Goal: Task Accomplishment & Management: Use online tool/utility

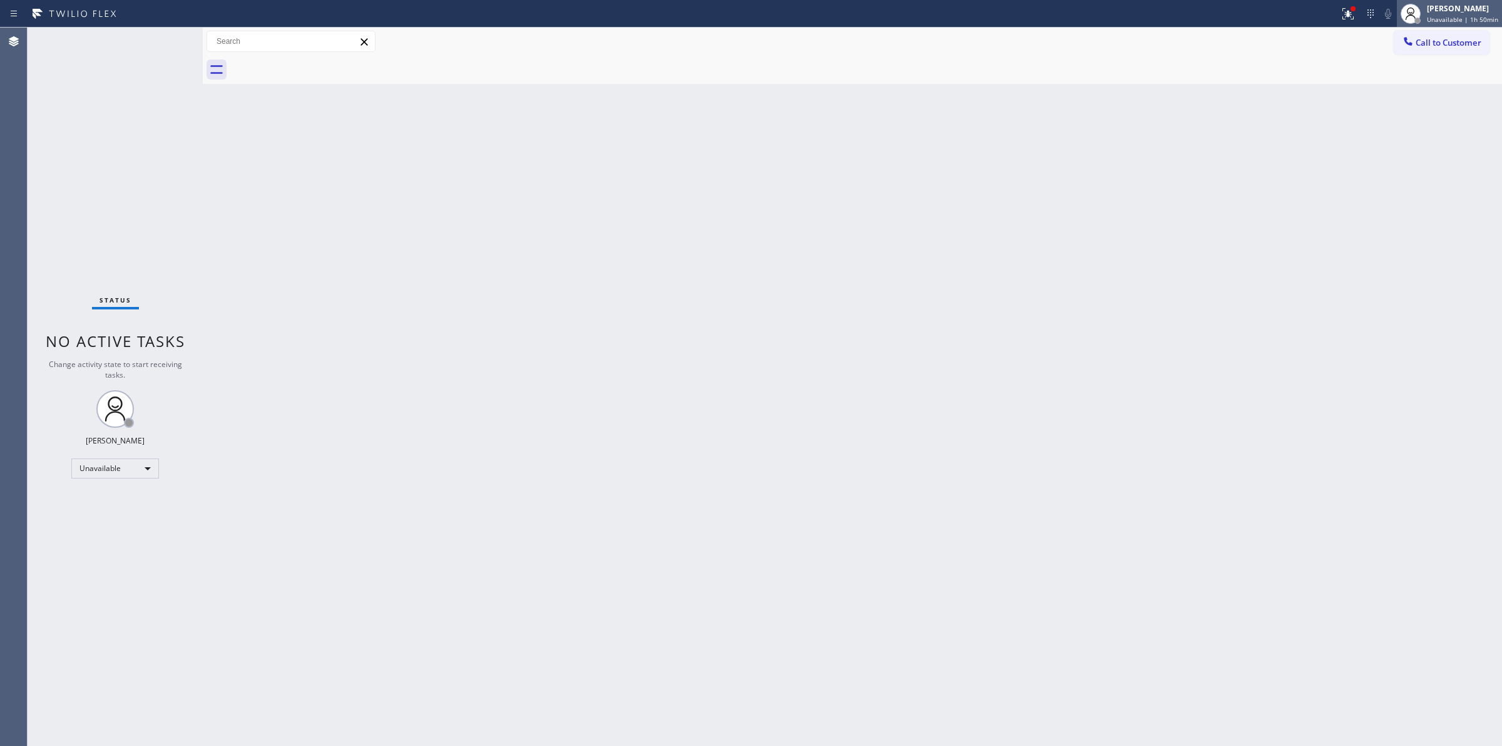
click at [1477, 8] on div "[PERSON_NAME]" at bounding box center [1462, 8] width 71 height 11
click at [1472, 101] on button "Break" at bounding box center [1439, 99] width 125 height 16
click at [1434, 16] on div at bounding box center [1421, 14] width 28 height 28
click at [1401, 88] on button "Unavailable" at bounding box center [1439, 82] width 125 height 16
click at [1435, 43] on span "Call to Customer" at bounding box center [1449, 42] width 66 height 11
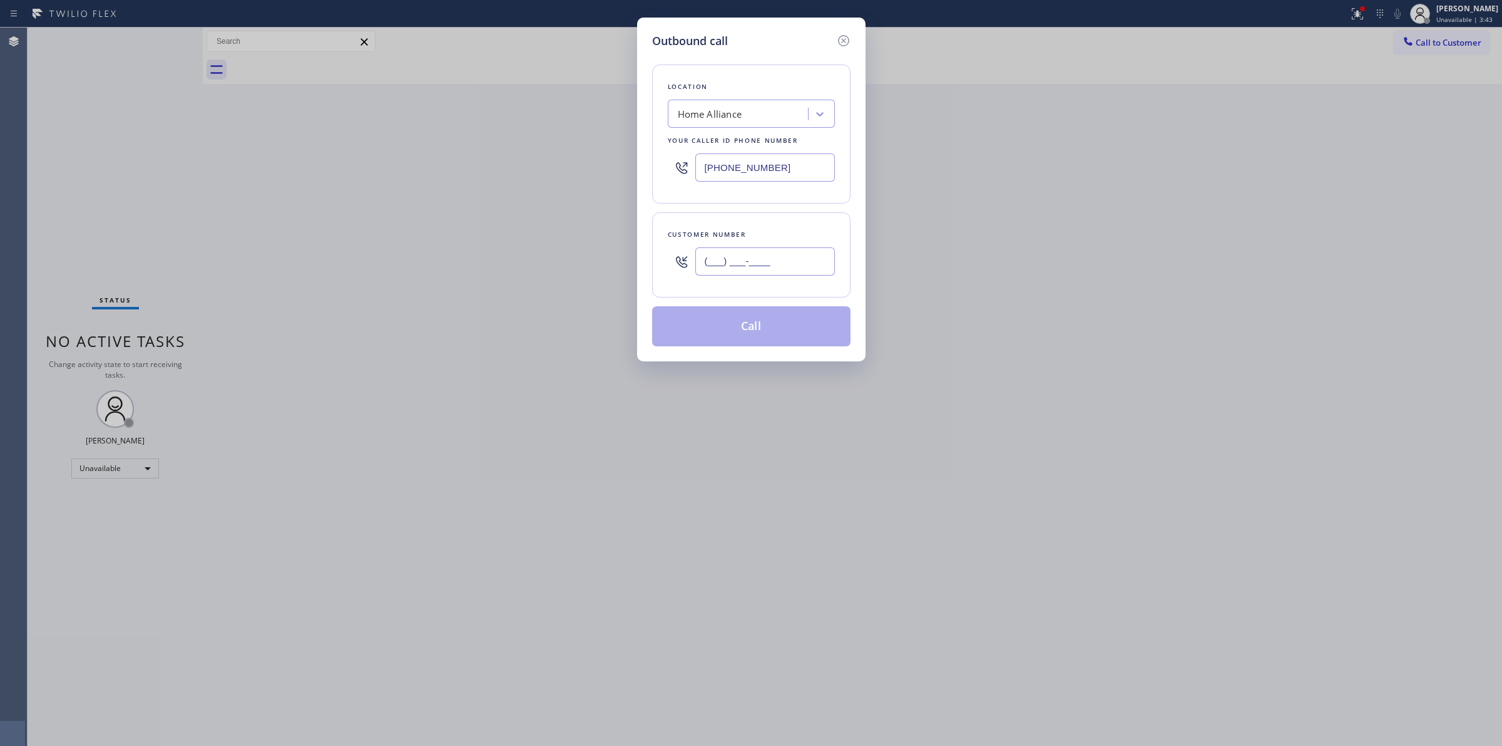
paste input "877) 414-7264"
click at [803, 260] on input "[PHONE_NUMBER]" at bounding box center [765, 261] width 140 height 28
type input "[PHONE_NUMBER]"
drag, startPoint x: 793, startPoint y: 179, endPoint x: 661, endPoint y: 165, distance: 132.9
click at [661, 165] on div "Location Home Alliance Your caller id phone number [PHONE_NUMBER]" at bounding box center [751, 133] width 198 height 139
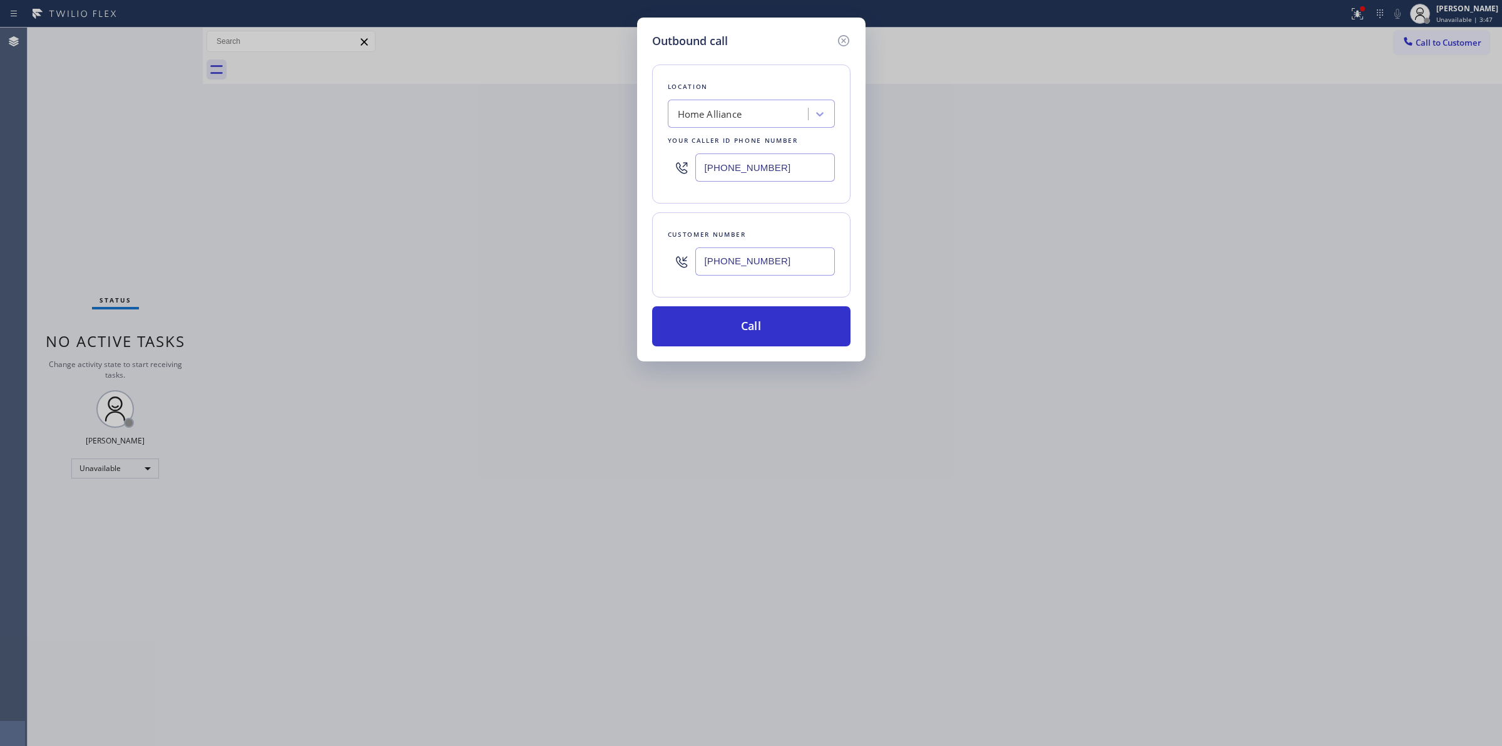
paste input "414-7264"
click at [844, 41] on icon at bounding box center [843, 40] width 15 height 15
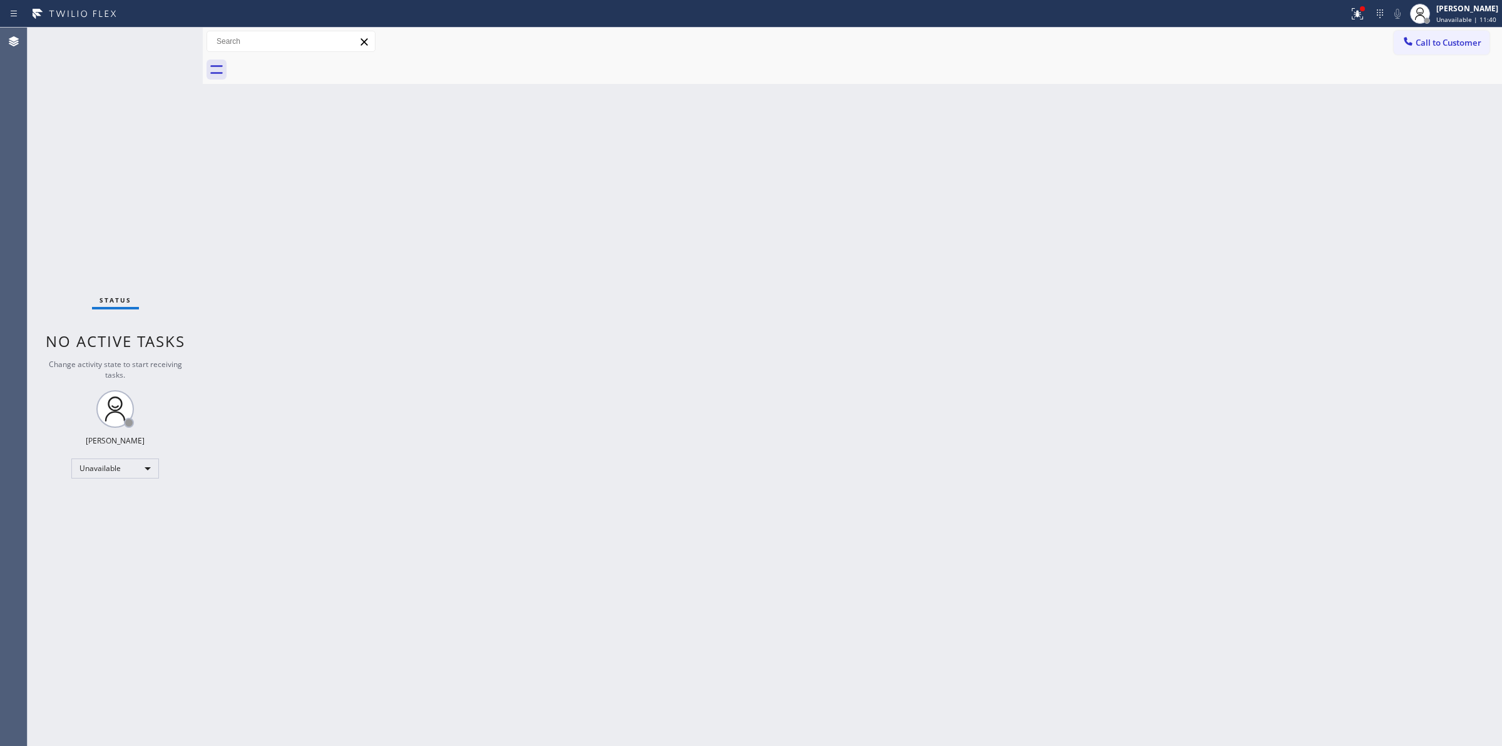
click at [1435, 45] on span "Call to Customer" at bounding box center [1449, 42] width 66 height 11
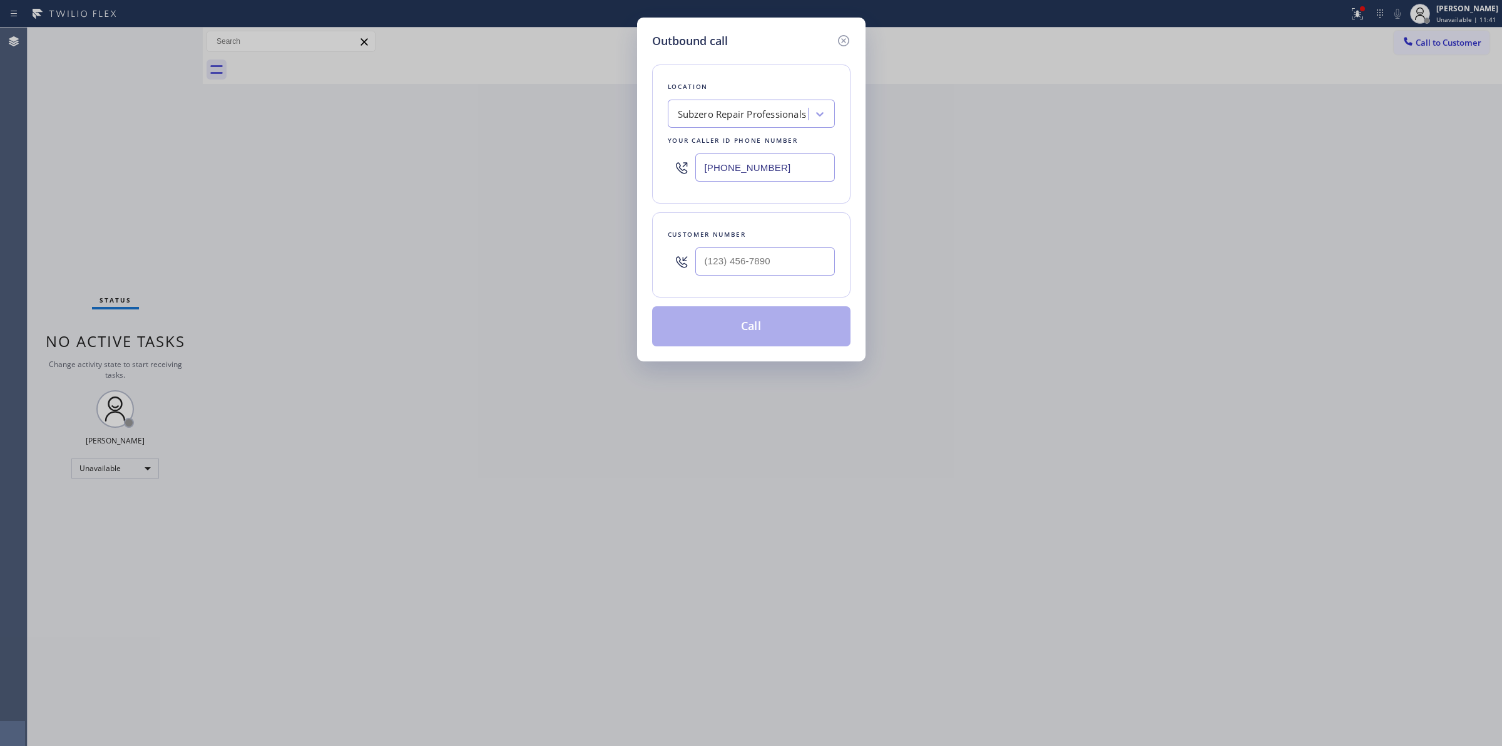
drag, startPoint x: 762, startPoint y: 170, endPoint x: 453, endPoint y: 142, distance: 310.5
click at [550, 153] on div "Outbound call Location Subzero Repair Professionals Your caller id phone number…" at bounding box center [751, 373] width 1502 height 746
paste input "55) 731-4952"
drag, startPoint x: 806, startPoint y: 168, endPoint x: 505, endPoint y: 161, distance: 300.6
click at [508, 161] on div "Outbound call Location 5 Star Appliance Repair Your caller id phone number [PHO…" at bounding box center [751, 373] width 1502 height 746
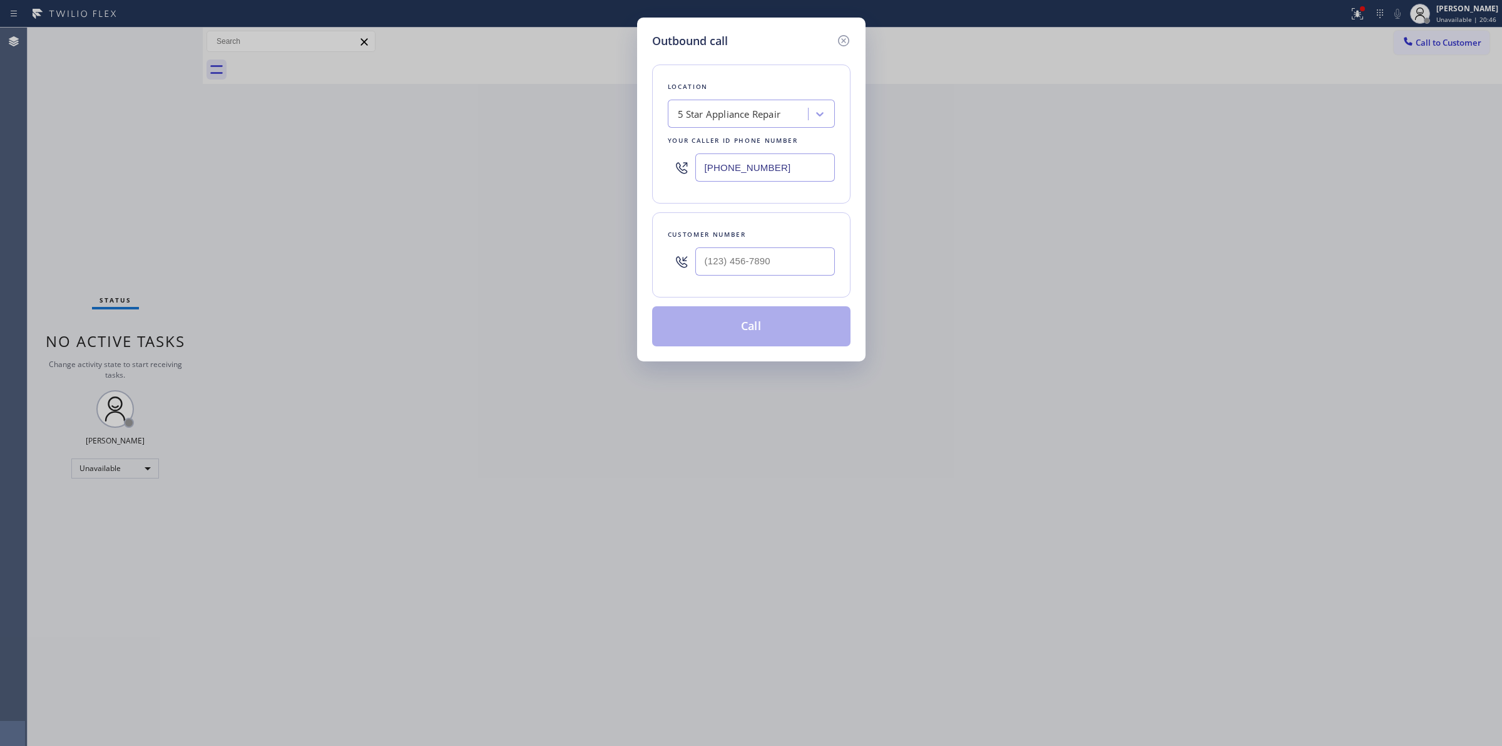
paste input "817-877"
drag, startPoint x: 728, startPoint y: 167, endPoint x: 574, endPoint y: 167, distance: 154.0
click at [583, 167] on div "Outbound call Location Spectrum Appliance Repair Your caller id phone number [P…" at bounding box center [751, 373] width 1502 height 746
paste input "206) 479-9356"
type input "[PHONE_NUMBER]"
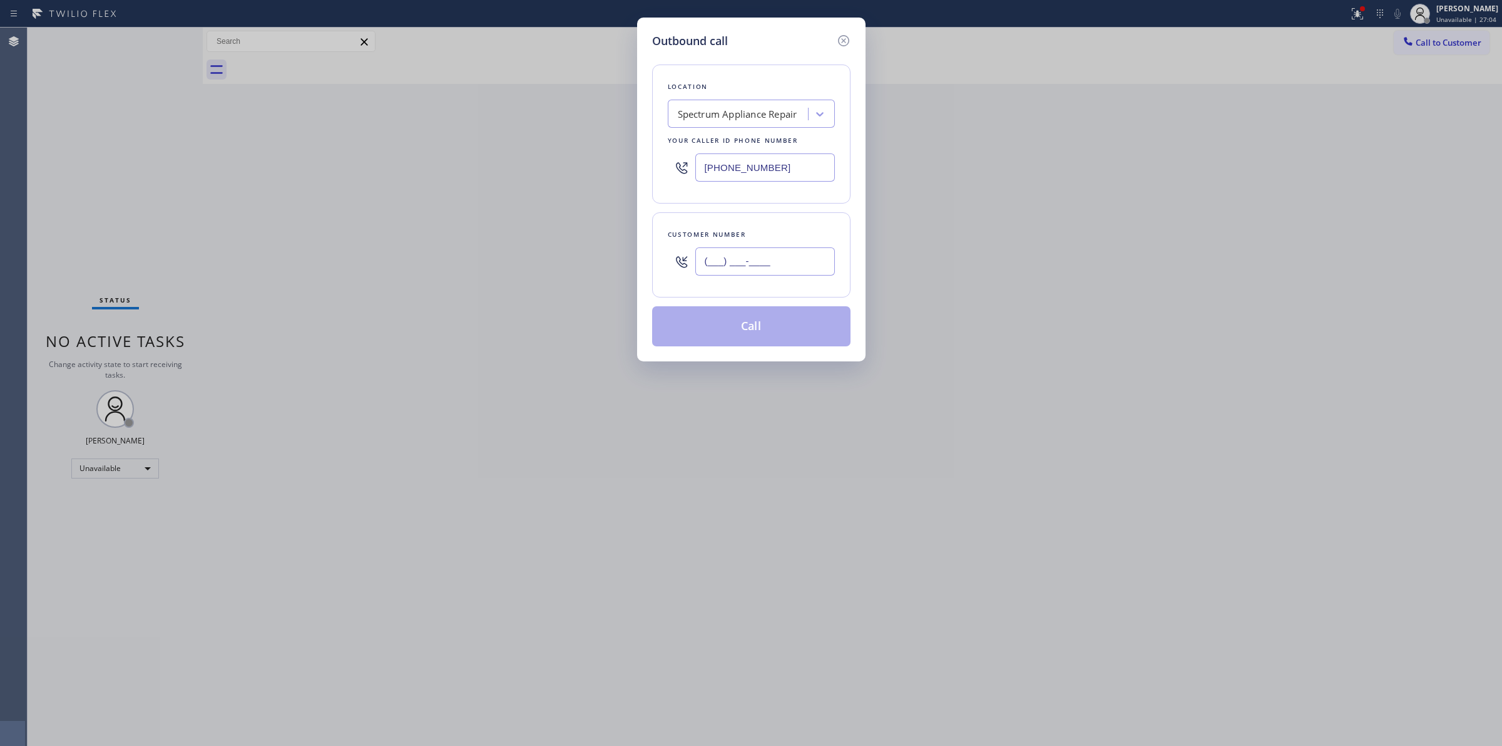
click at [759, 254] on input "(___) ___-____" at bounding box center [765, 261] width 140 height 28
paste input "42"
click at [759, 257] on input "(___) ___-__42" at bounding box center [765, 261] width 140 height 28
paste input "text"
drag, startPoint x: 793, startPoint y: 264, endPoint x: 579, endPoint y: 260, distance: 214.1
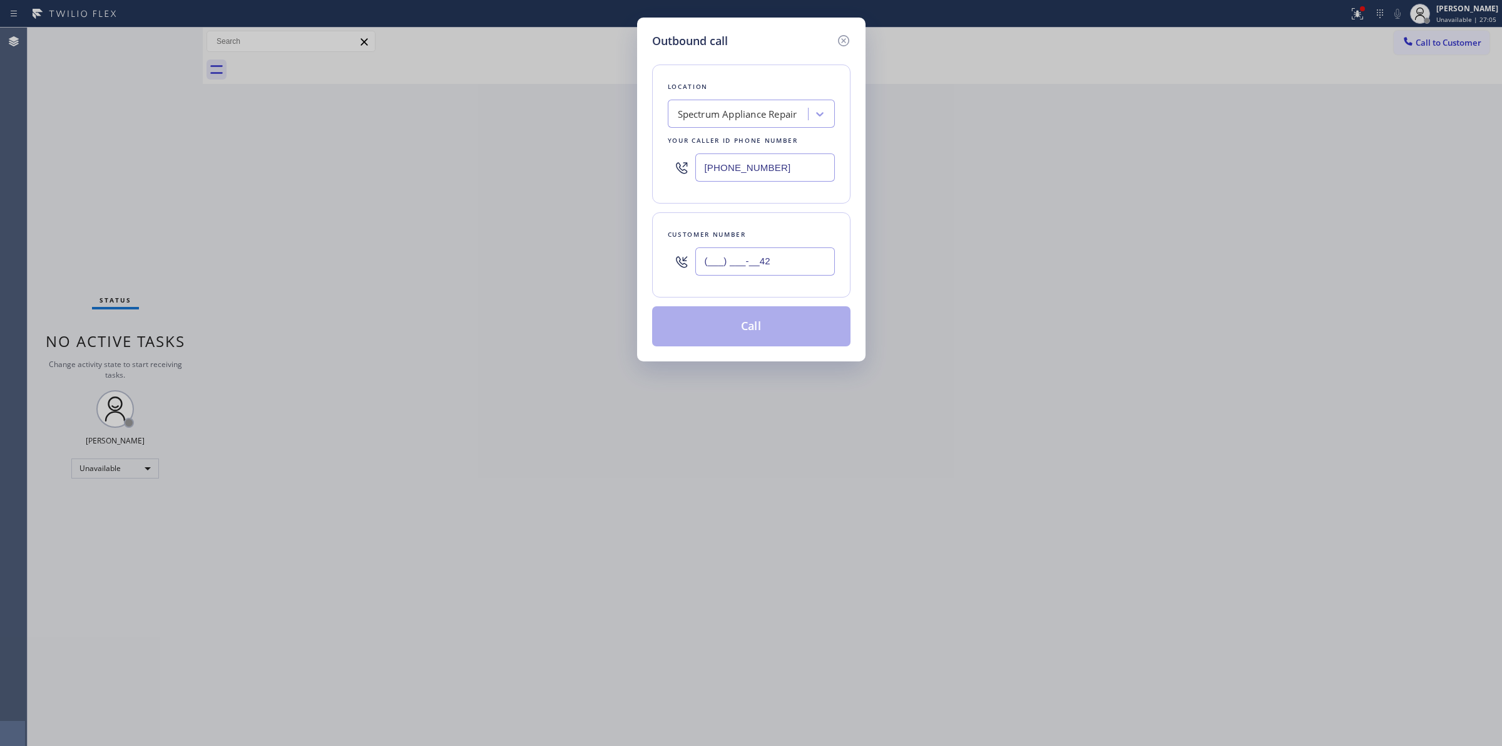
click at [583, 264] on div "Outbound call Location Spectrum Appliance Repair Your caller id phone number [P…" at bounding box center [751, 373] width 1502 height 746
paste input "425) 444-3603"
type input "[PHONE_NUMBER]"
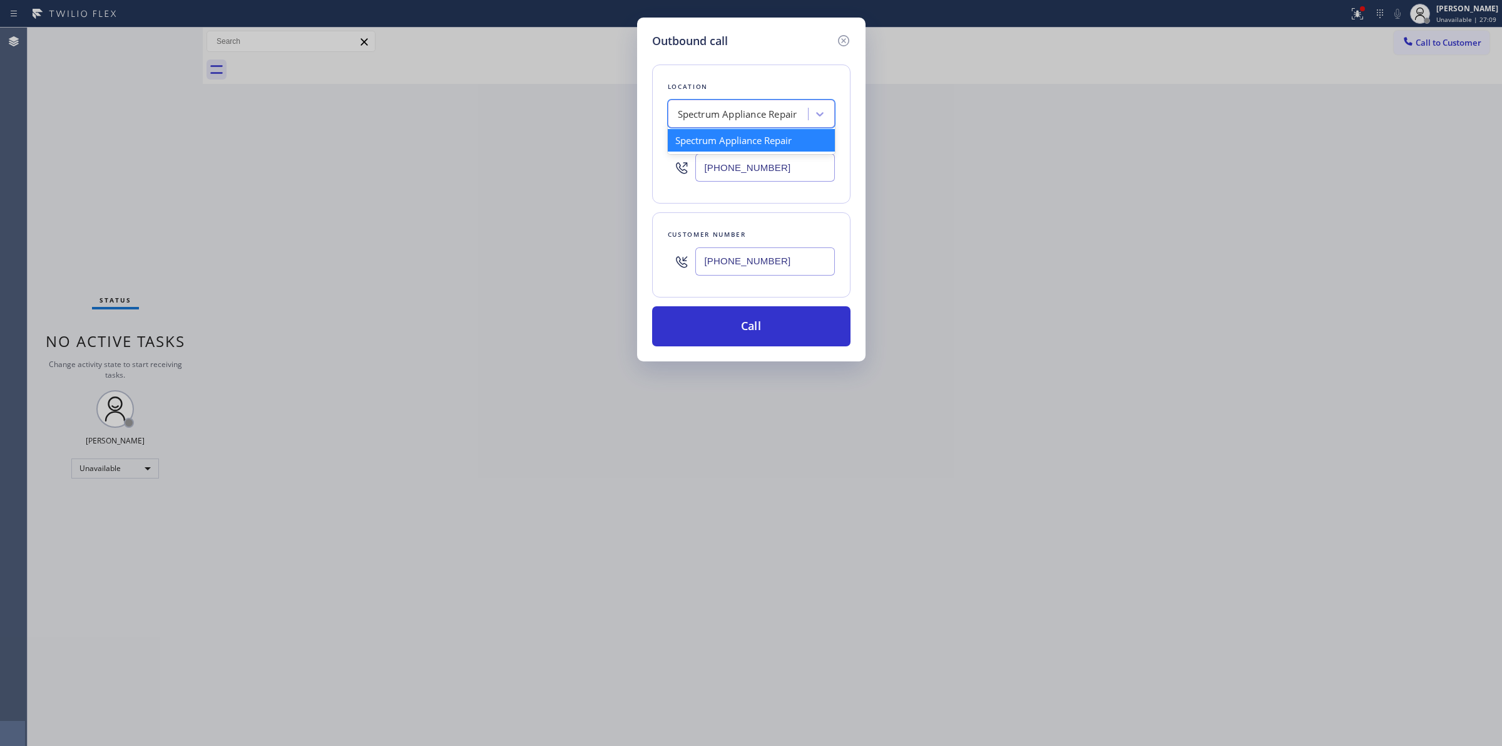
paste input "SubZero Repair Pros"
click at [773, 105] on div "Spectrum Appliance Repair" at bounding box center [740, 114] width 136 height 22
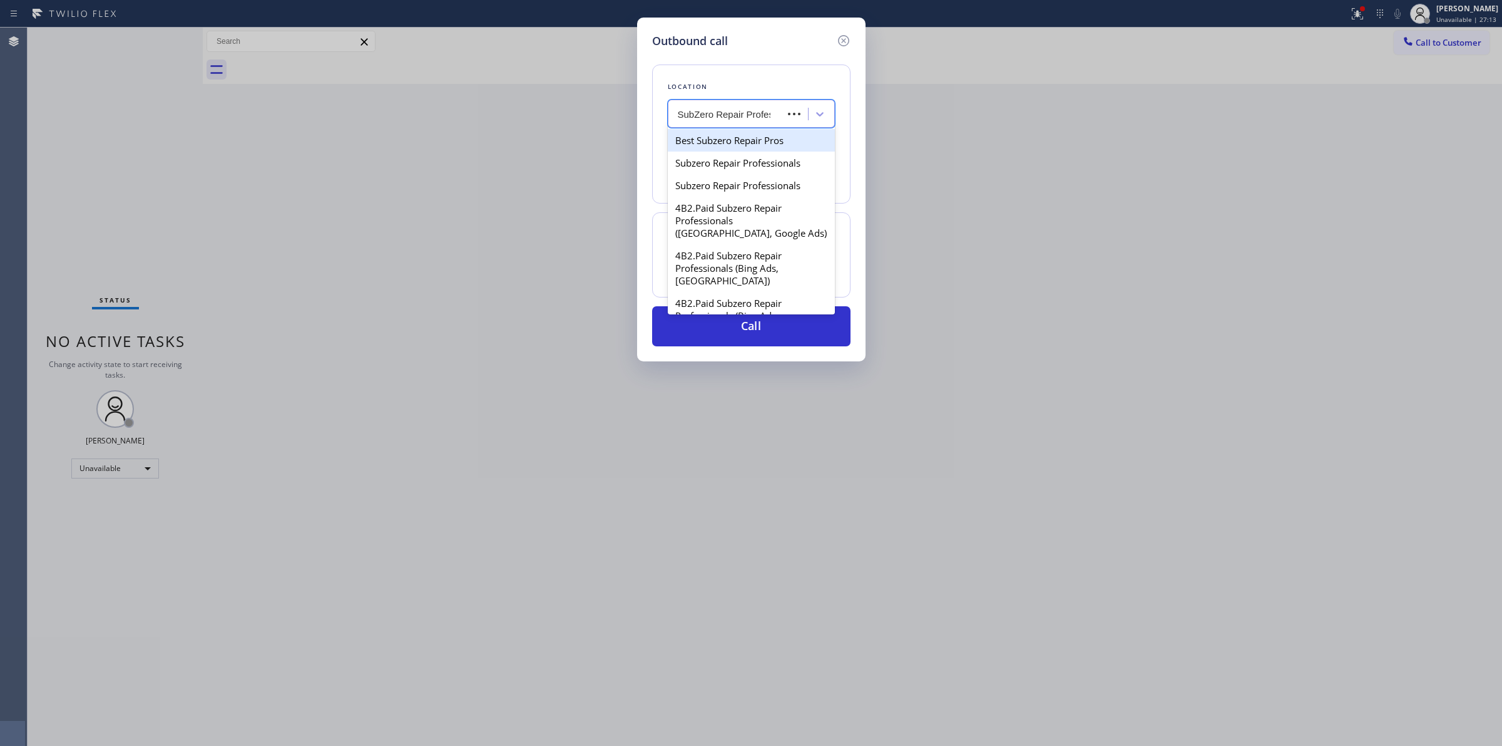
type input "SubZero Repair Profess"
type input "[PHONE_NUMBER]"
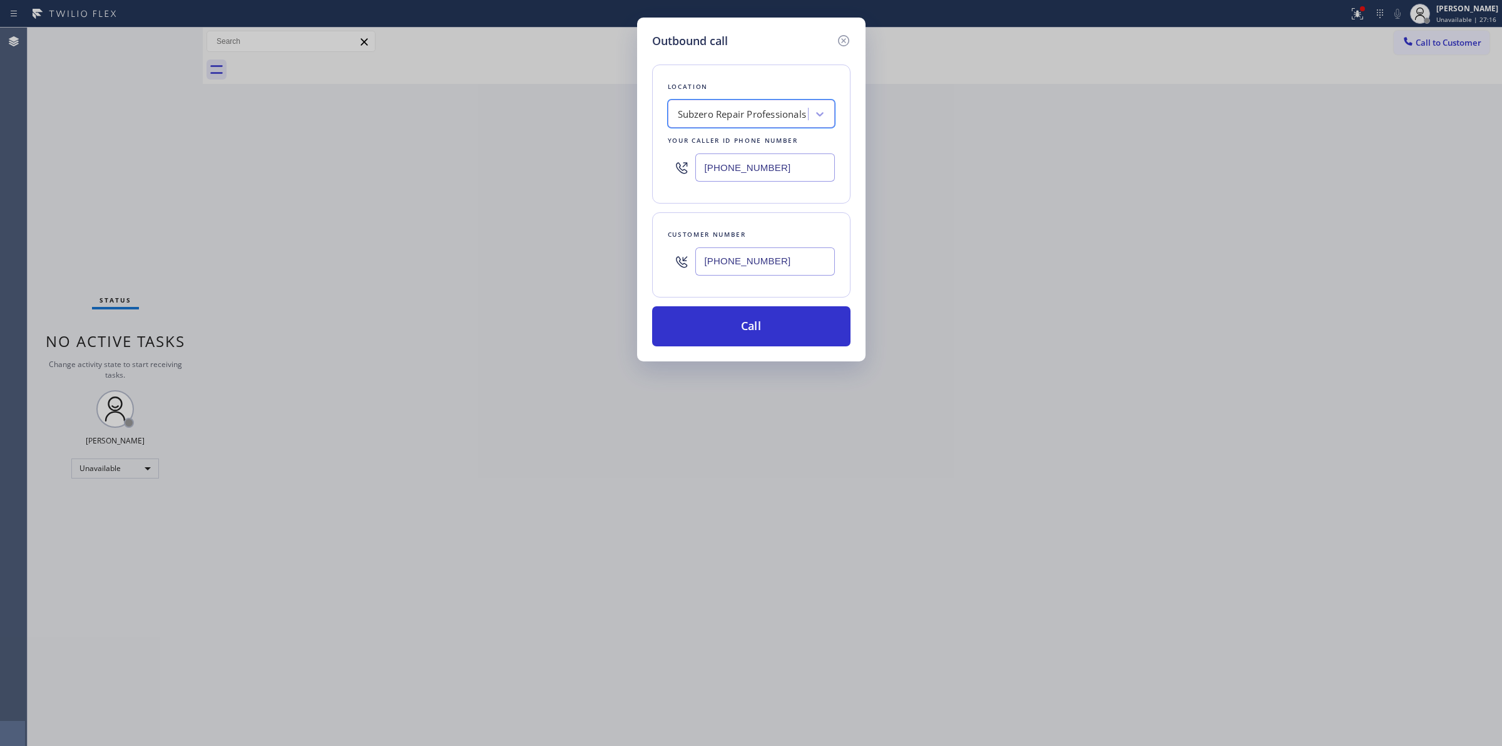
click at [782, 177] on input "[PHONE_NUMBER]" at bounding box center [765, 167] width 140 height 28
click at [783, 321] on button "Call" at bounding box center [751, 326] width 198 height 40
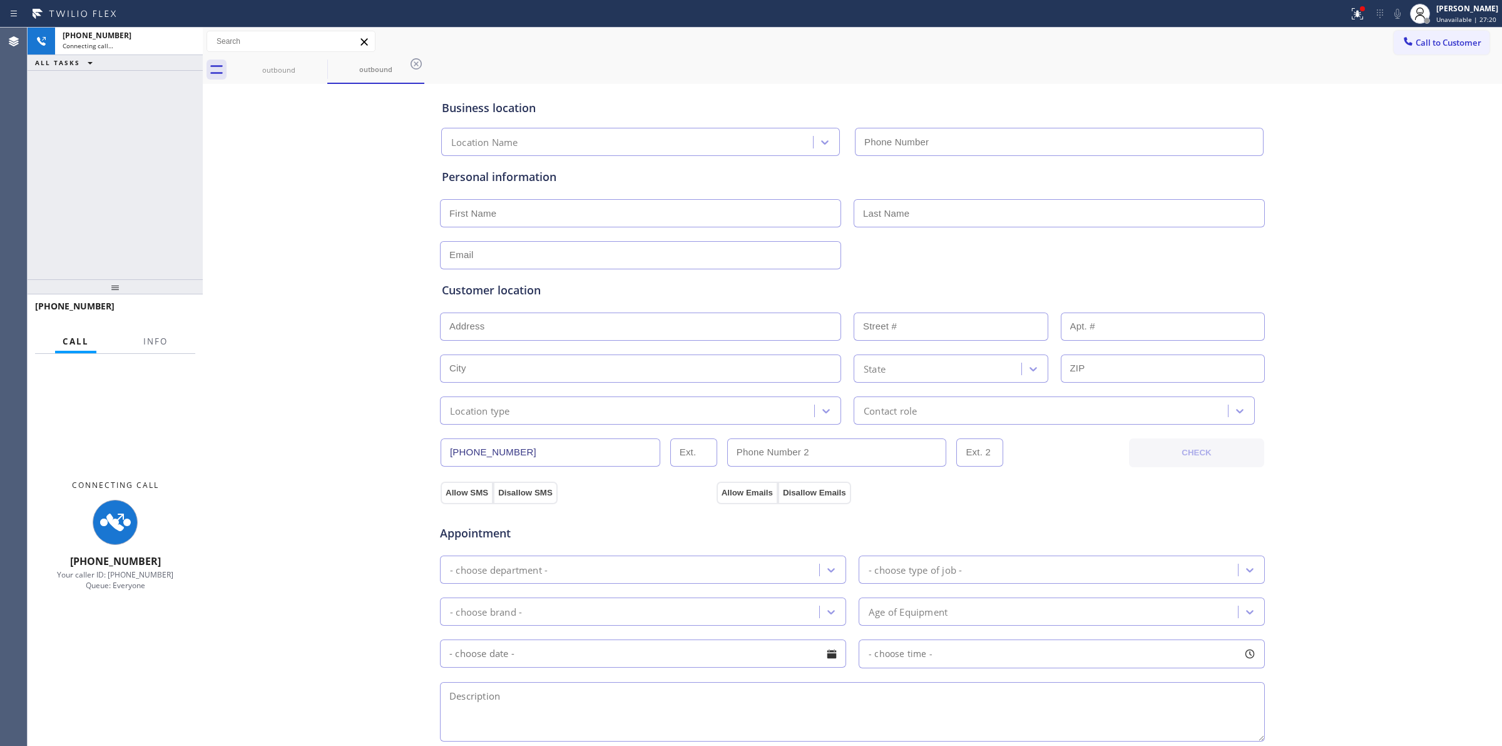
type input "[PHONE_NUMBER]"
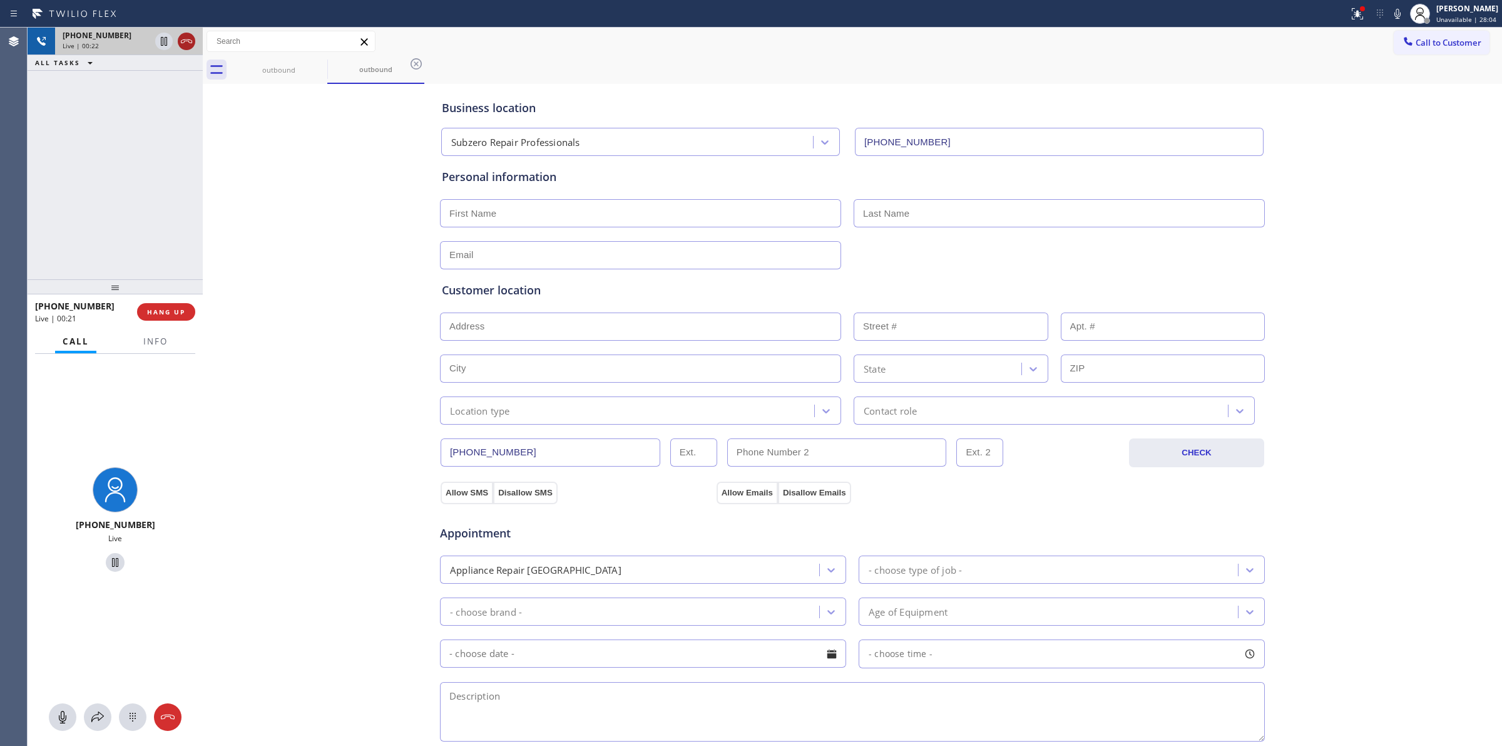
click at [194, 45] on div at bounding box center [187, 41] width 18 height 15
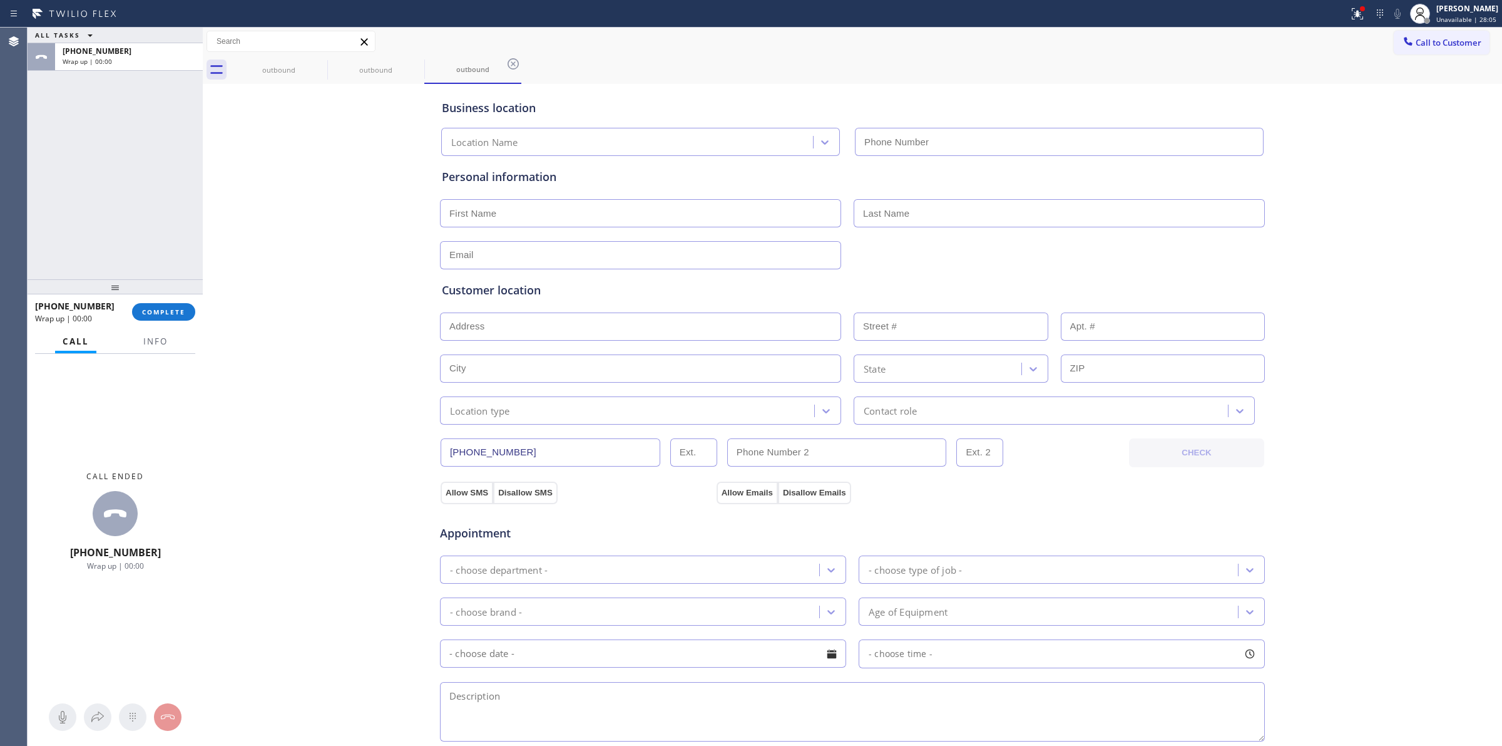
type input "[PHONE_NUMBER]"
click at [169, 294] on div at bounding box center [115, 286] width 175 height 15
click at [169, 317] on button "COMPLETE" at bounding box center [163, 312] width 63 height 18
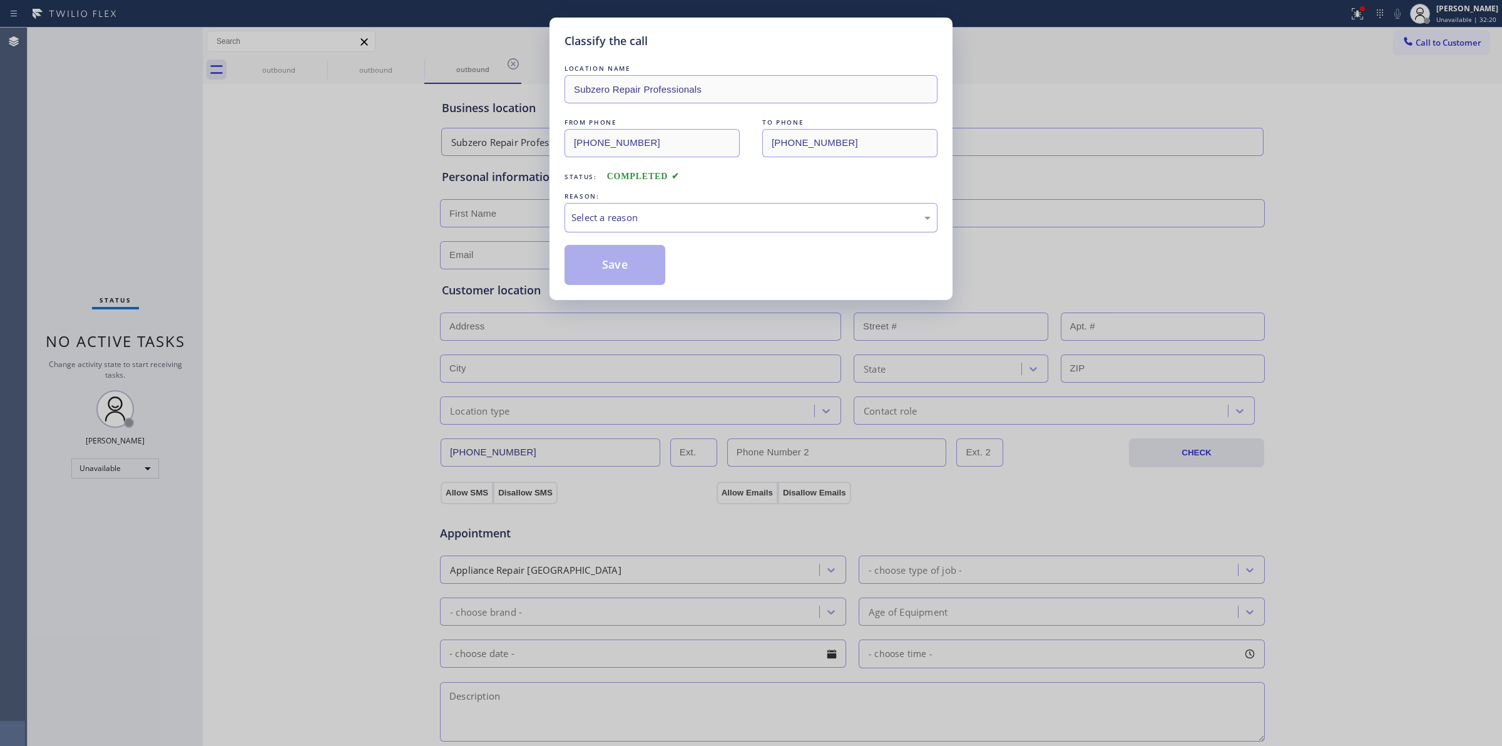
click at [764, 223] on div "Select a reason" at bounding box center [751, 217] width 359 height 14
click at [639, 296] on div "Classify the call LOCATION NAME Subzero Repair Professionals FROM PHONE [PHONE_…" at bounding box center [751, 159] width 403 height 282
click at [635, 275] on button "Save" at bounding box center [615, 265] width 101 height 40
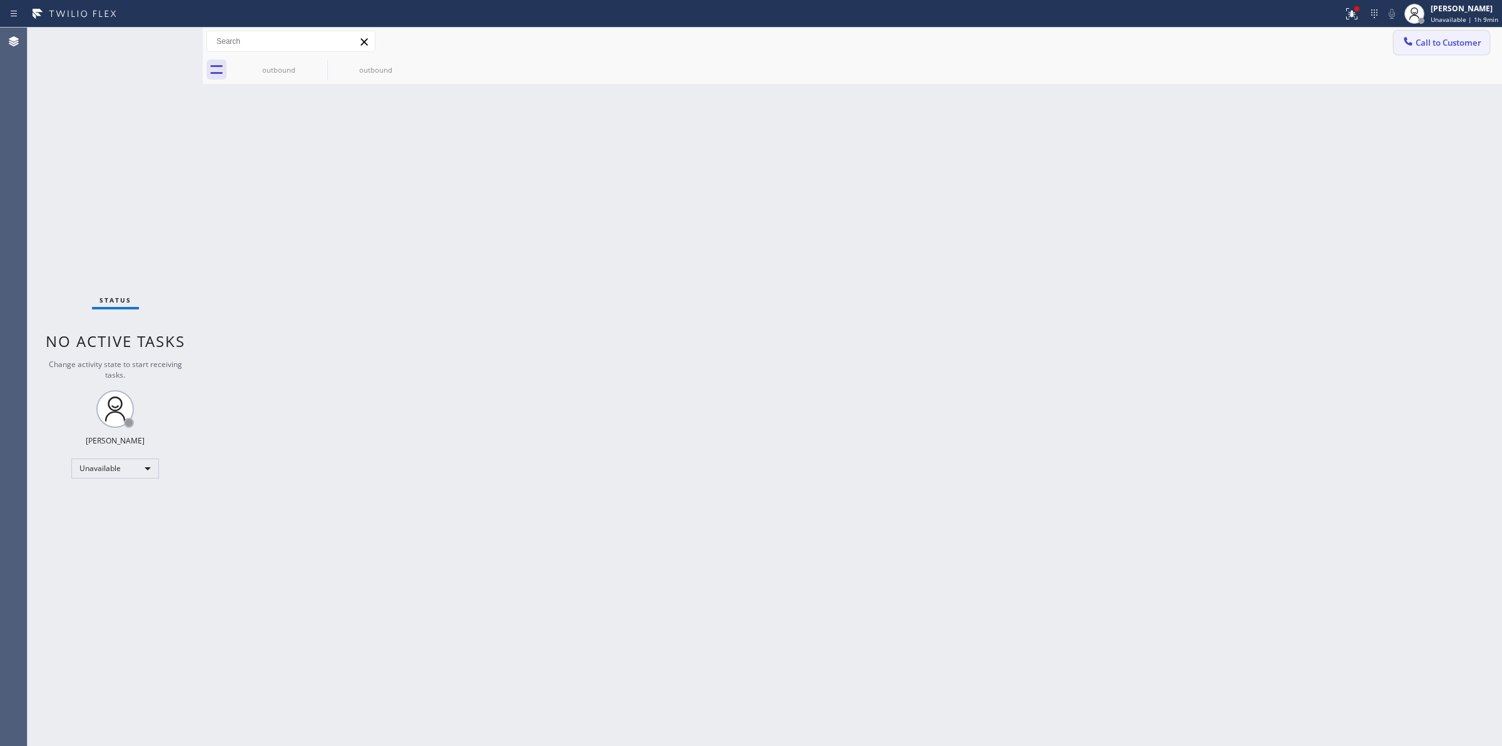
click at [1437, 47] on span "Call to Customer" at bounding box center [1449, 42] width 66 height 11
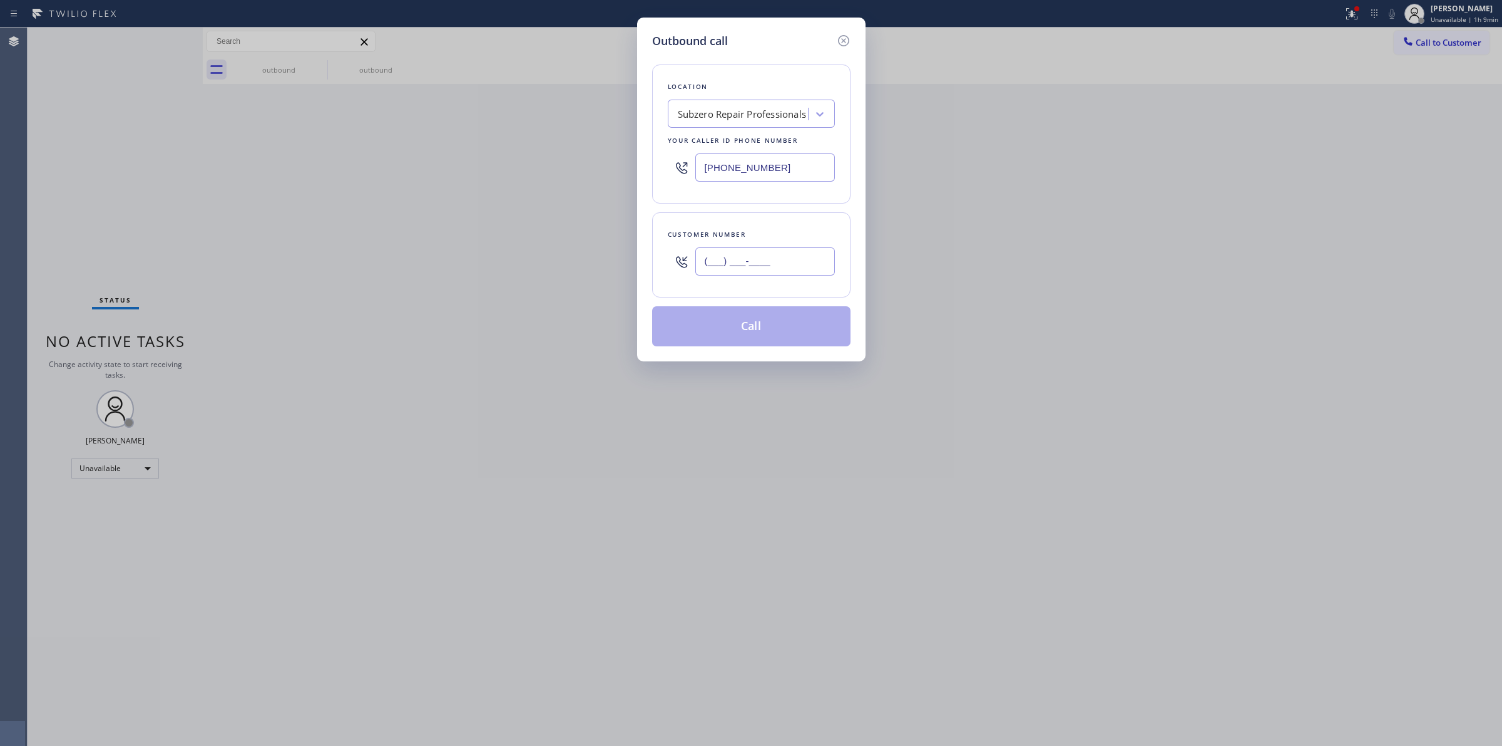
paste input "972) 897-4803"
click at [809, 267] on input "(___) ___-____" at bounding box center [765, 261] width 140 height 28
type input "[PHONE_NUMBER]"
drag, startPoint x: 694, startPoint y: 171, endPoint x: 611, endPoint y: 160, distance: 83.4
click at [570, 158] on div "Outbound call Location Subzero Repair Professionals Your caller id phone number…" at bounding box center [751, 373] width 1502 height 746
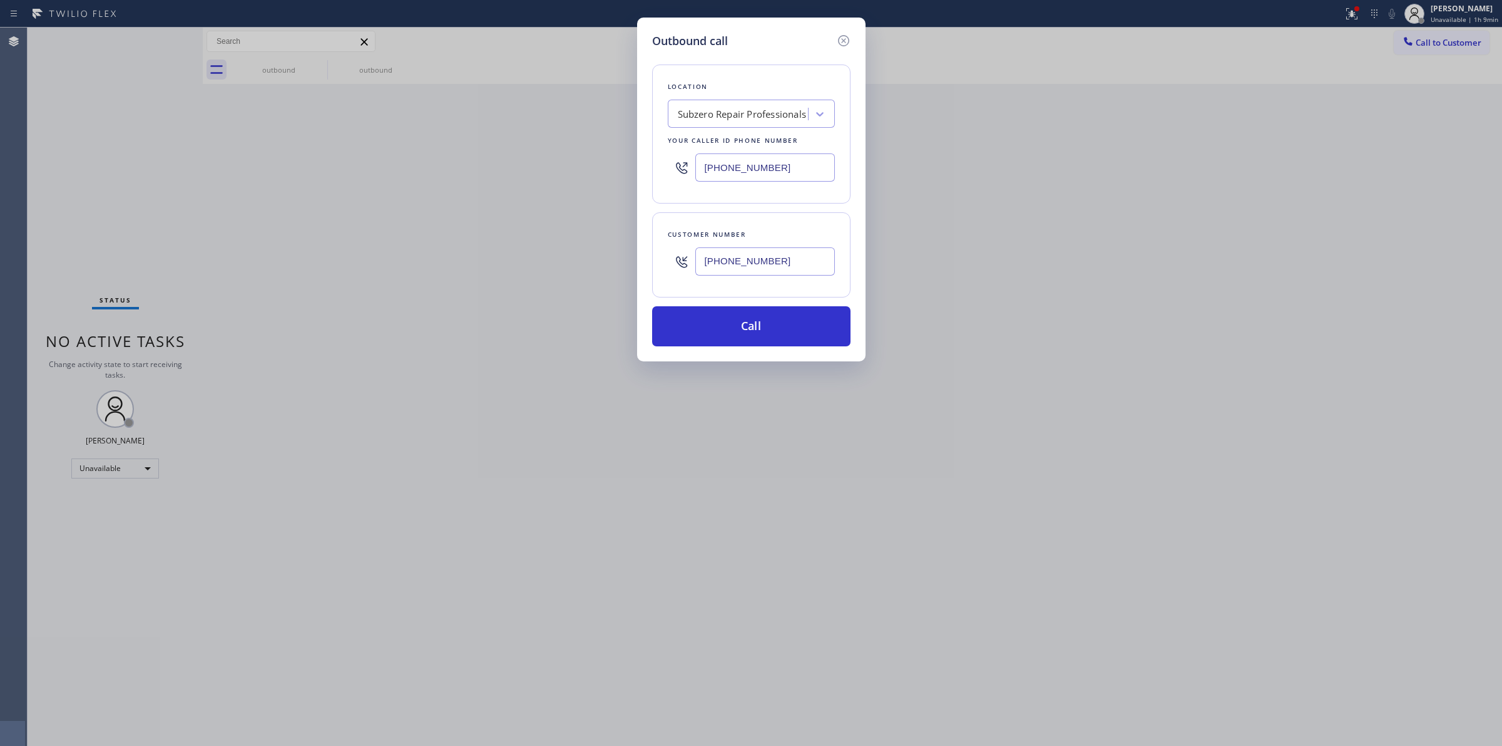
paste input "text"
type input "[PHONE_NUMBER]"
click at [799, 321] on button "Call" at bounding box center [751, 326] width 198 height 40
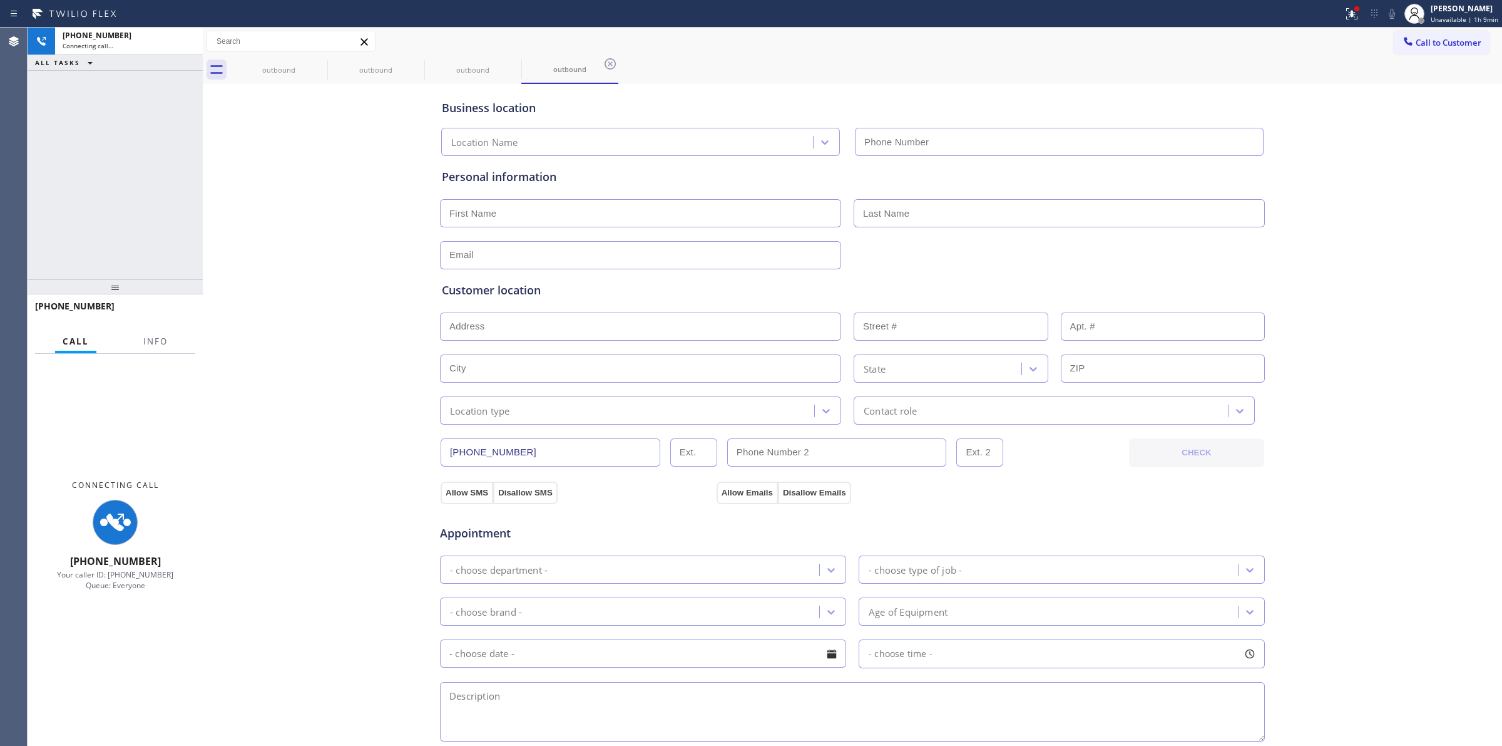
type input "[PHONE_NUMBER]"
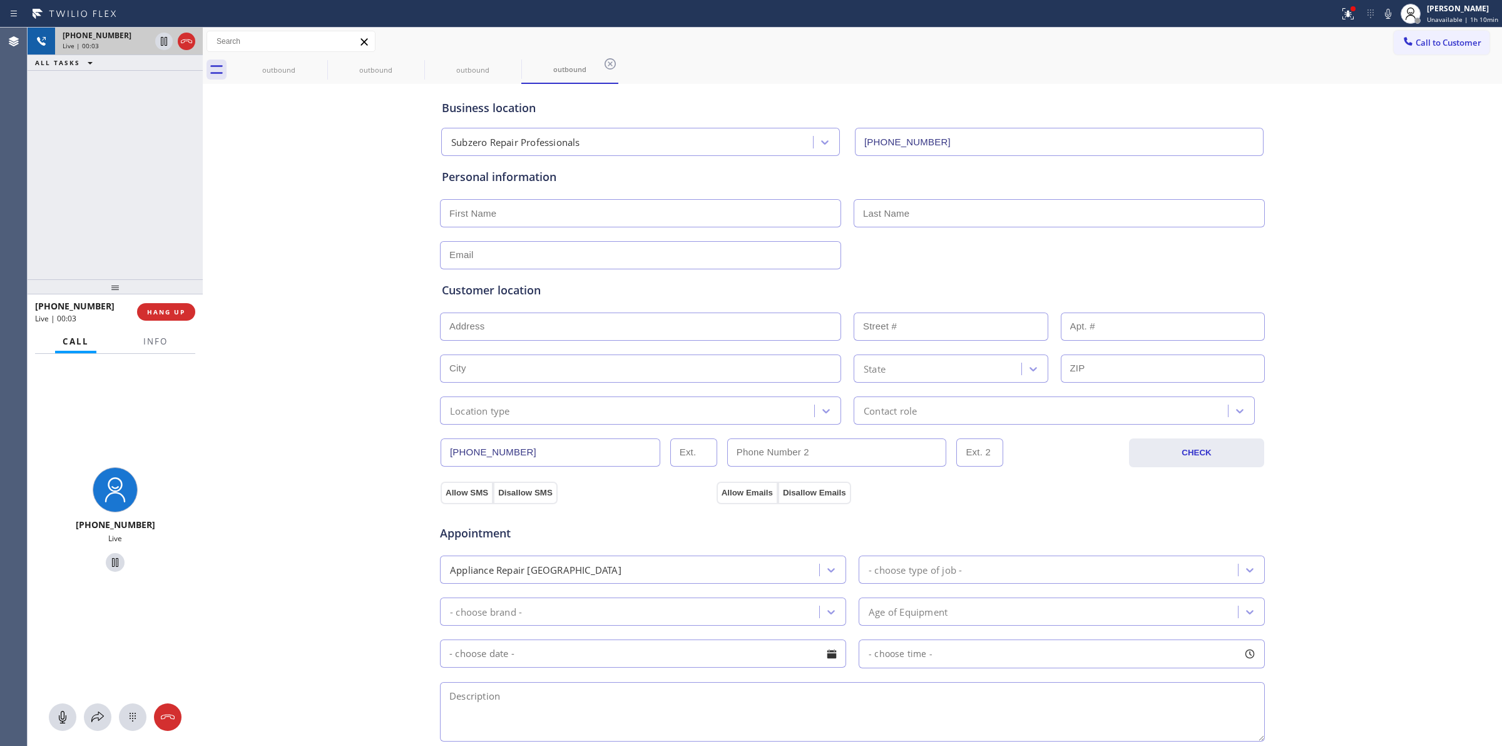
click at [175, 45] on div at bounding box center [175, 42] width 45 height 28
click at [183, 45] on icon at bounding box center [186, 41] width 15 height 15
type input "[PHONE_NUMBER]"
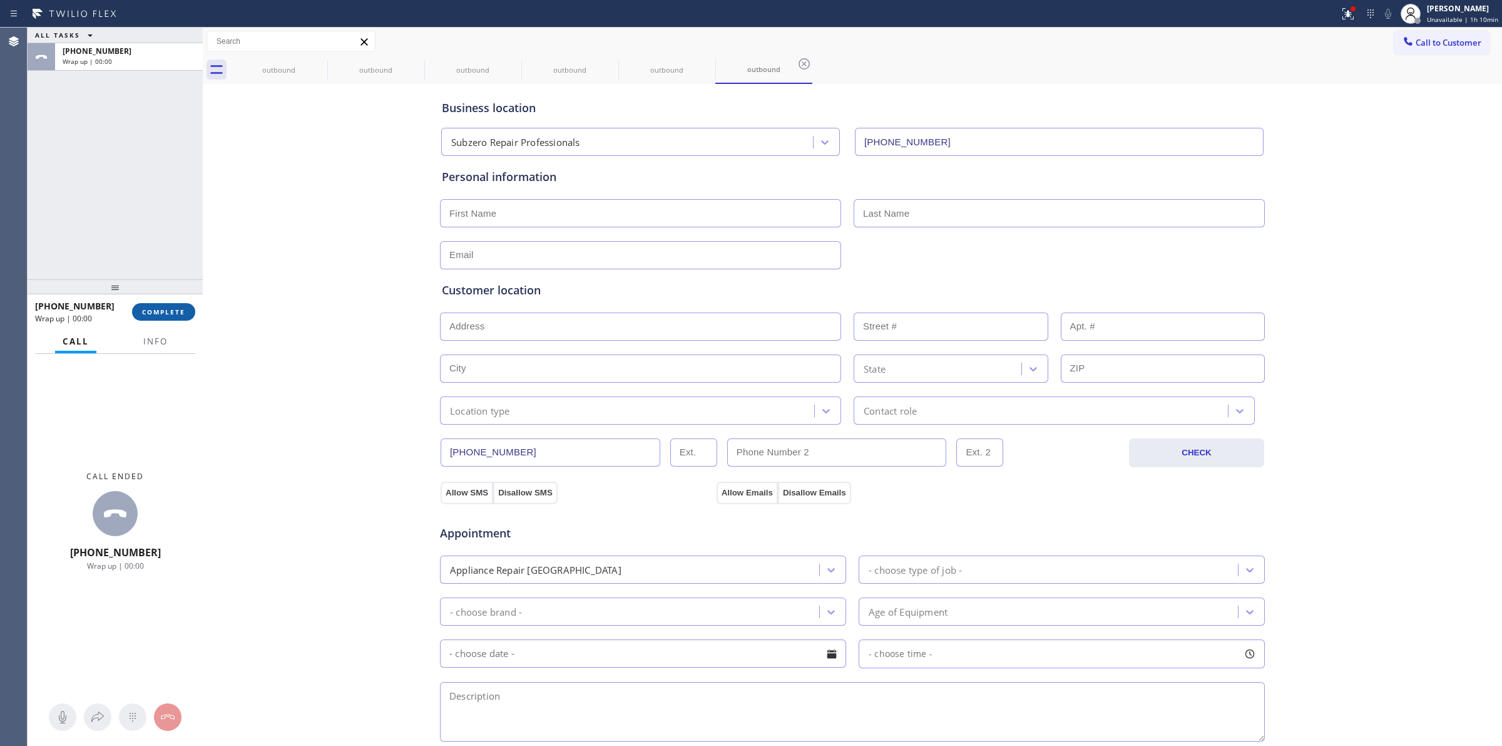
click at [189, 304] on button "COMPLETE" at bounding box center [163, 312] width 63 height 18
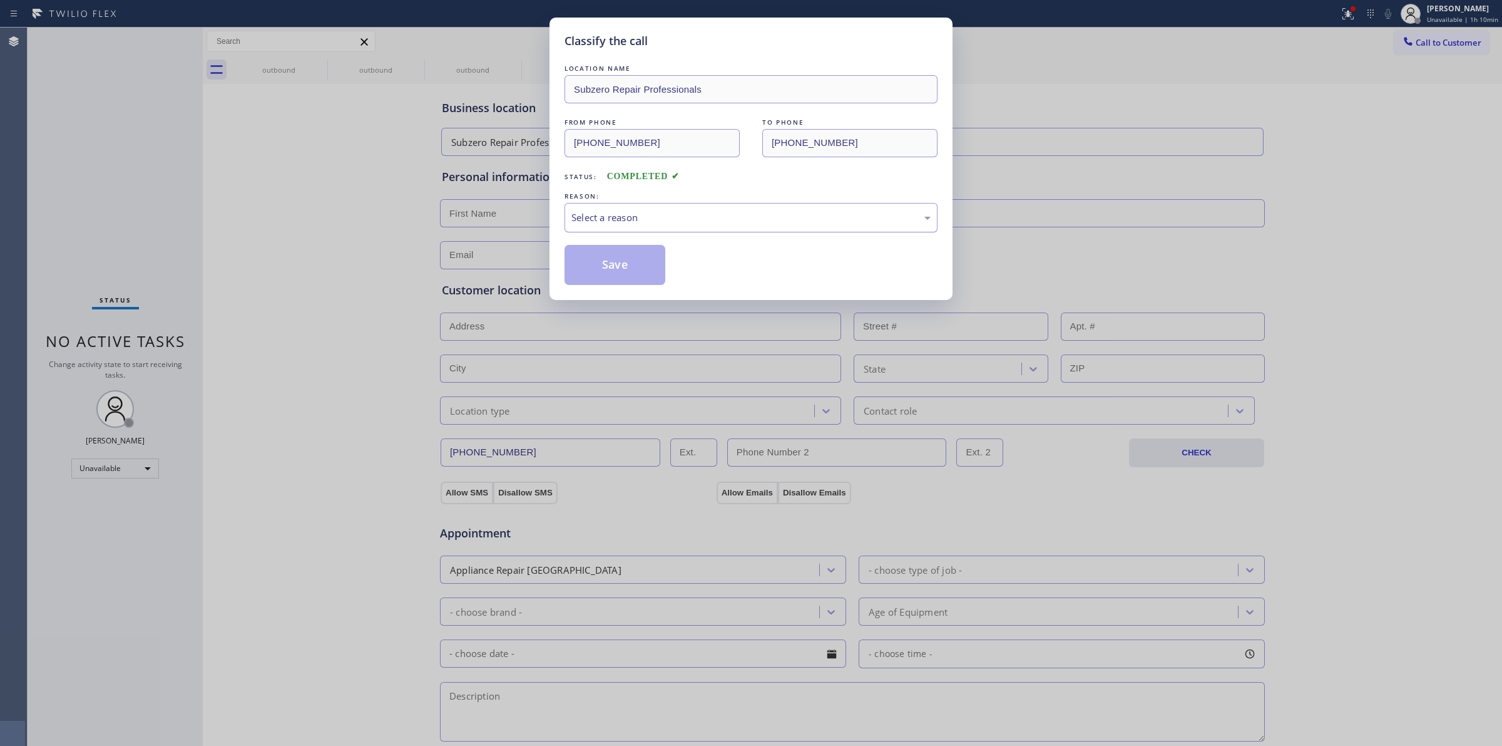
click at [753, 214] on div "Select a reason" at bounding box center [751, 217] width 359 height 14
click at [630, 259] on button "Save" at bounding box center [615, 265] width 101 height 40
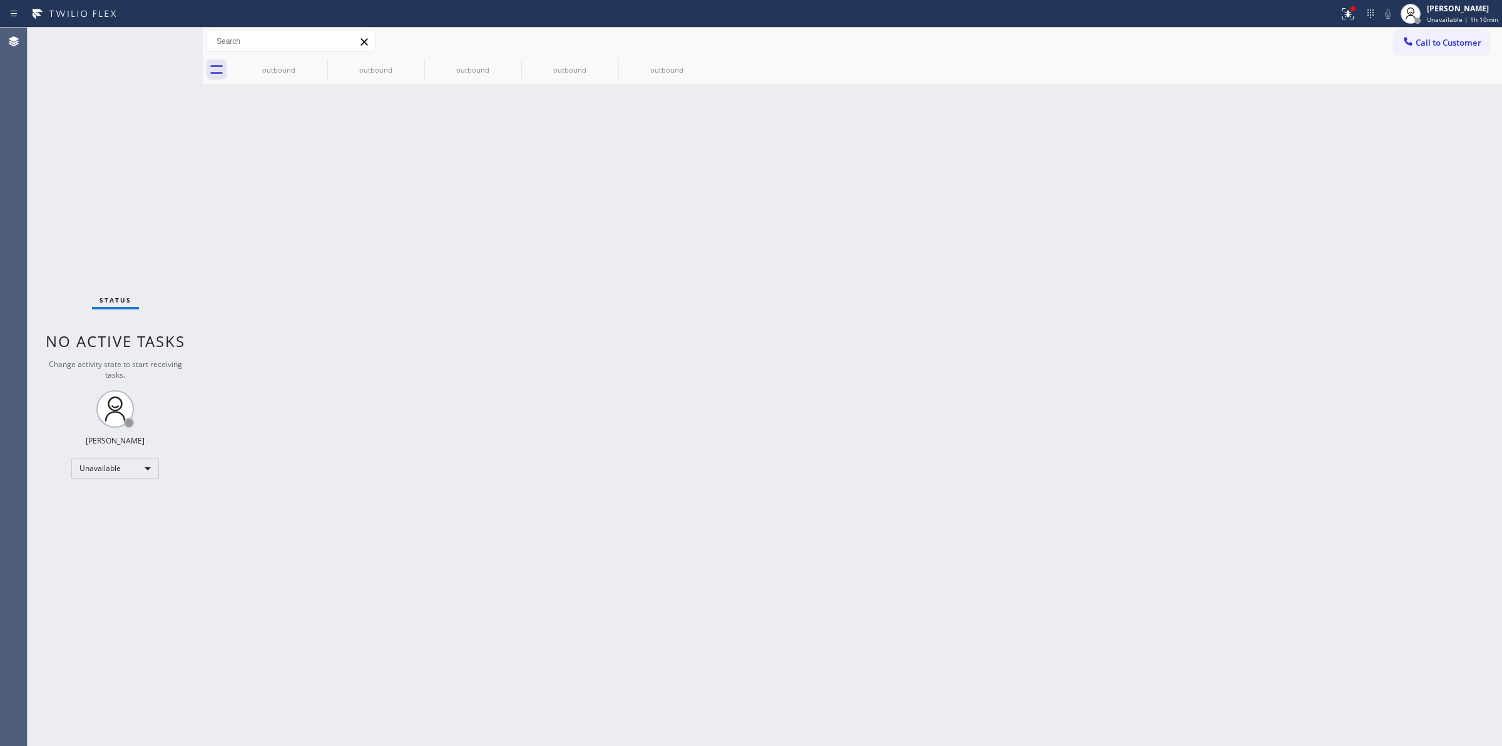
click at [1382, 340] on div "Back to Dashboard Change Sender ID Customers Technicians Select a contact Outbo…" at bounding box center [853, 387] width 1300 height 718
click at [319, 69] on icon at bounding box center [319, 63] width 11 height 11
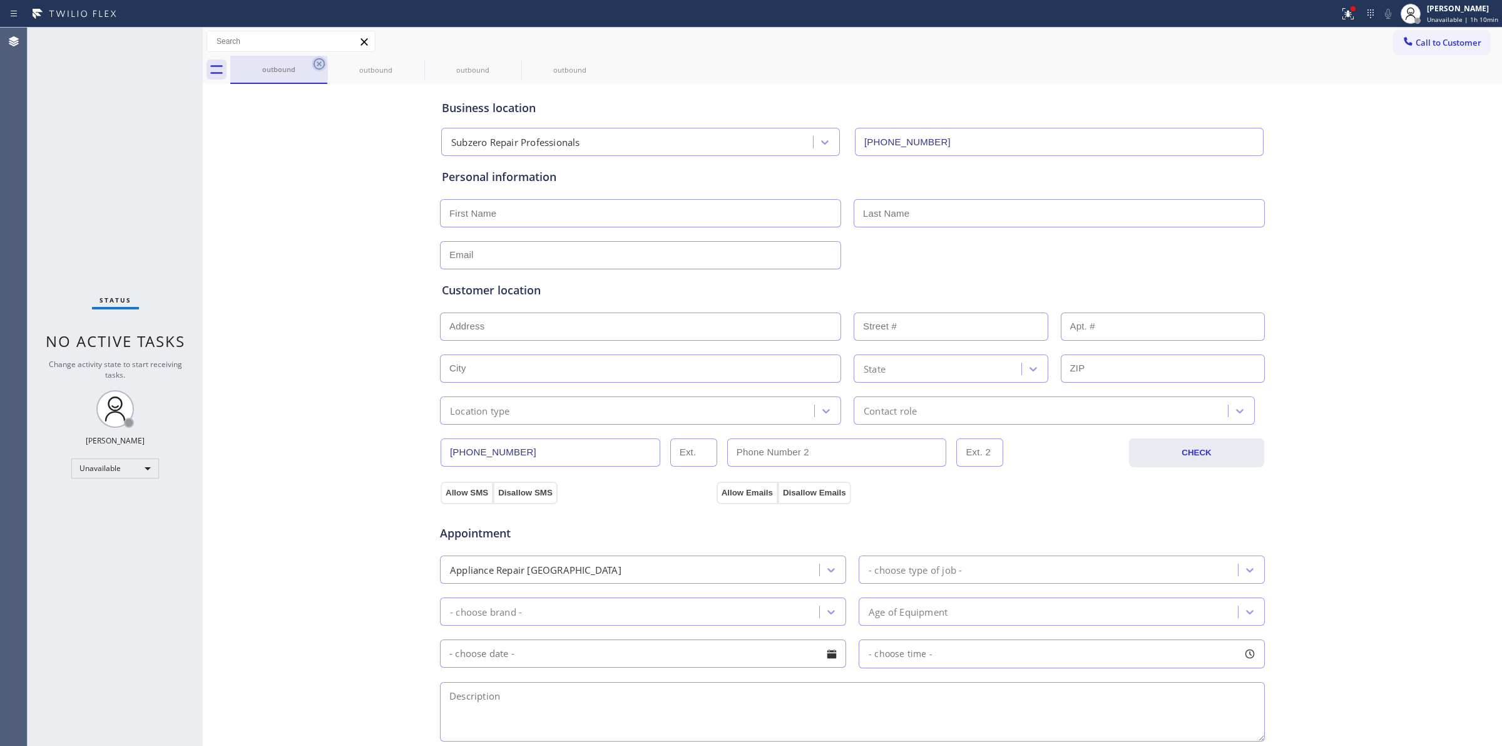
click at [318, 66] on icon at bounding box center [319, 63] width 15 height 15
click at [0, 0] on icon at bounding box center [0, 0] width 0 height 0
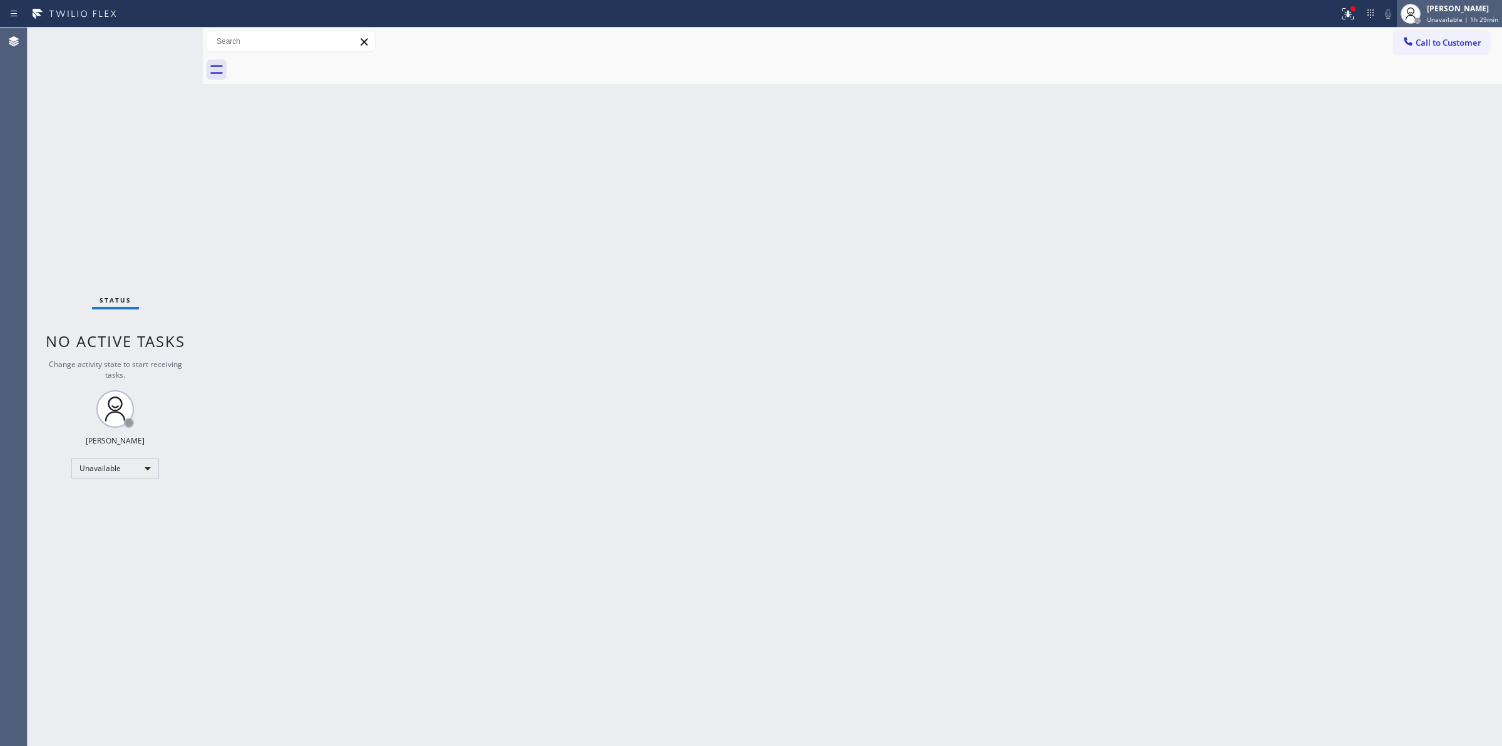
click at [1446, 19] on span "Unavailable | 1h 29min" at bounding box center [1462, 19] width 71 height 9
click at [1383, 115] on button "Log out" at bounding box center [1439, 122] width 125 height 28
click at [886, 215] on div "Back to Dashboard Change Sender ID Customers Technicians Select a contact Outbo…" at bounding box center [853, 387] width 1300 height 718
